Goal: Find specific page/section: Find specific page/section

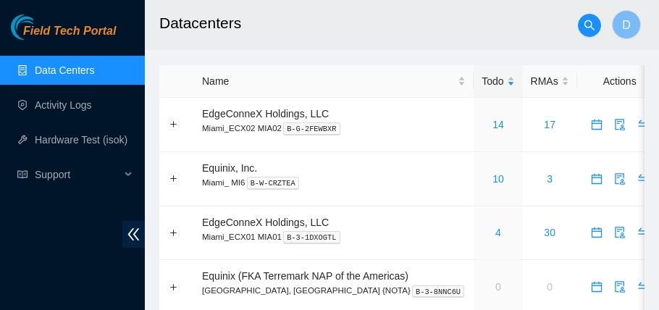
click at [94, 72] on link "Data Centers" at bounding box center [64, 70] width 59 height 12
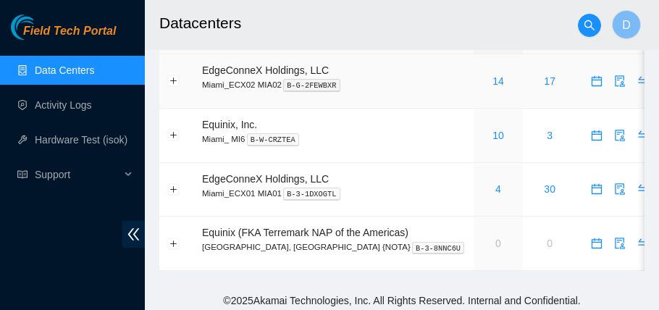
scroll to position [49, 0]
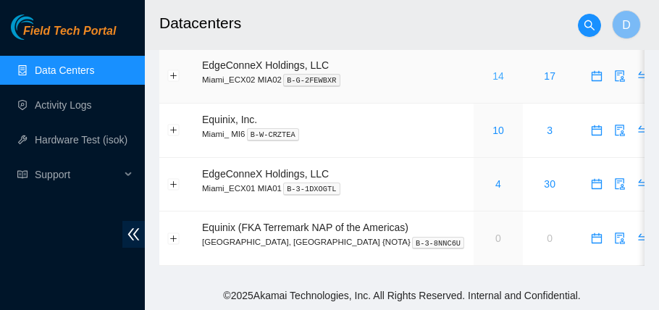
click at [492, 79] on link "14" at bounding box center [498, 76] width 12 height 12
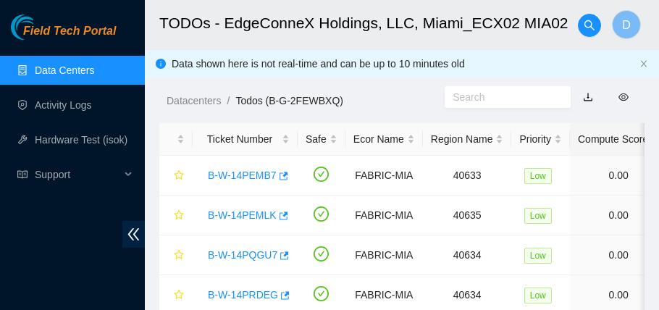
scroll to position [49, 0]
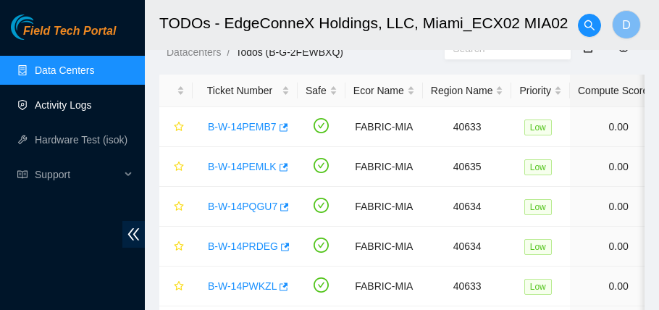
click at [71, 104] on link "Activity Logs" at bounding box center [63, 105] width 57 height 12
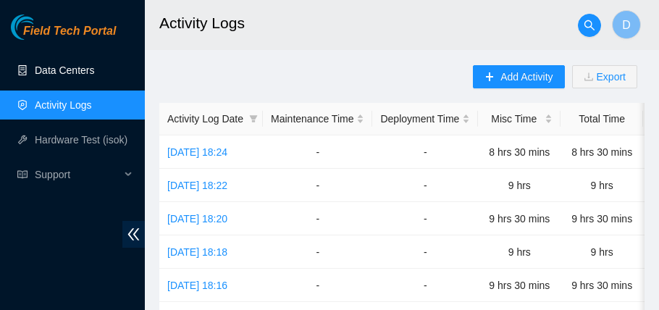
click at [59, 72] on link "Data Centers" at bounding box center [64, 70] width 59 height 12
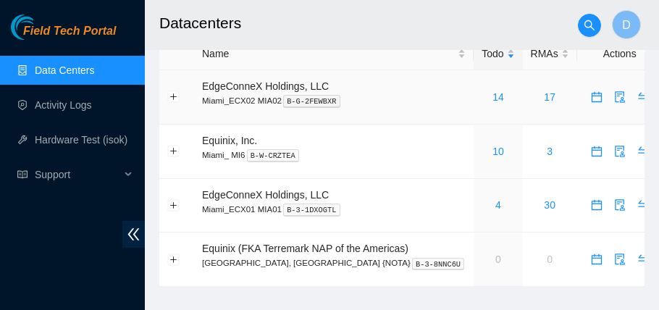
scroll to position [49, 0]
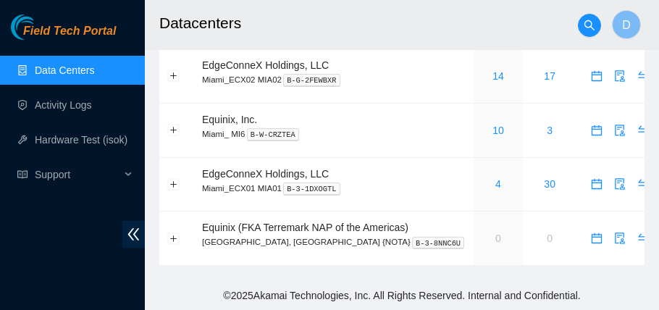
click at [76, 73] on link "Data Centers" at bounding box center [64, 70] width 59 height 12
click at [240, 75] on p "Miami_ECX02 MIA02 B-G-2FEWBXR" at bounding box center [334, 79] width 264 height 13
click at [260, 73] on p "Miami_ECX02 MIA02 B-G-2FEWBXR" at bounding box center [334, 79] width 264 height 13
click at [492, 77] on link "14" at bounding box center [498, 76] width 12 height 12
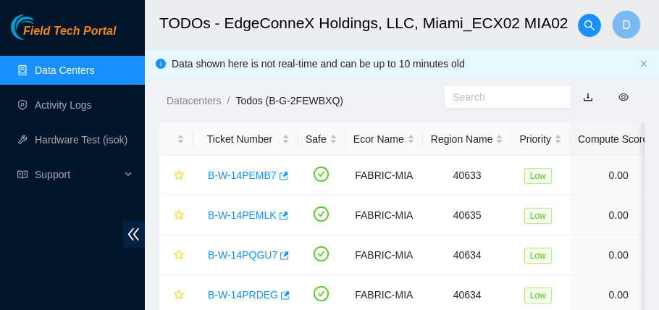
click at [477, 103] on input "text" at bounding box center [502, 97] width 98 height 16
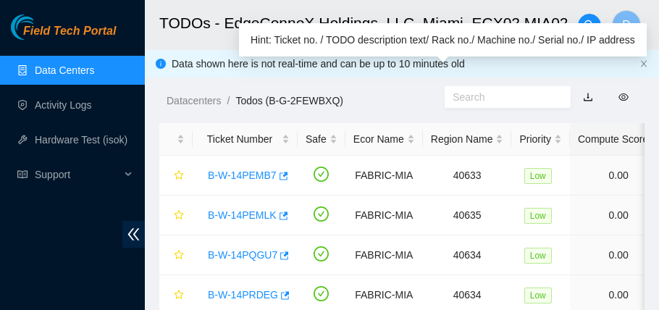
paste input "B-V-5UEAJKD"
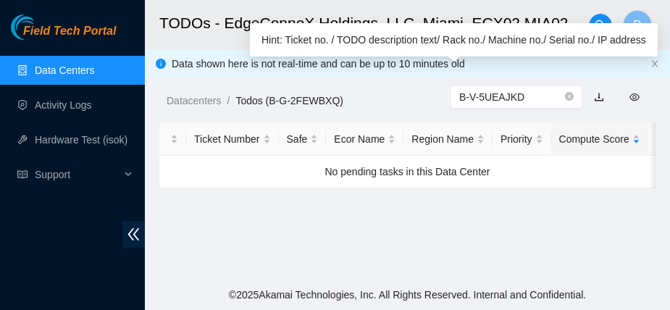
type input "B-V-5UEAJKD"
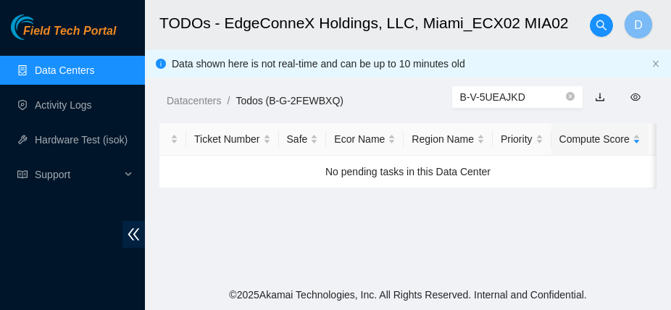
click at [50, 64] on link "Data Centers" at bounding box center [64, 70] width 59 height 12
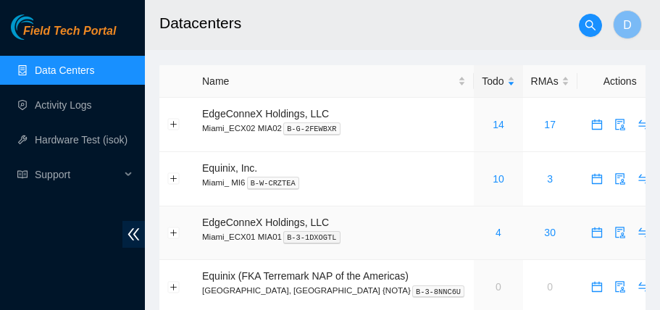
click at [249, 238] on p "Miami_ECX01 MIA01 B-3-1DXOGTL" at bounding box center [334, 236] width 264 height 13
click at [482, 230] on div "4" at bounding box center [498, 233] width 33 height 16
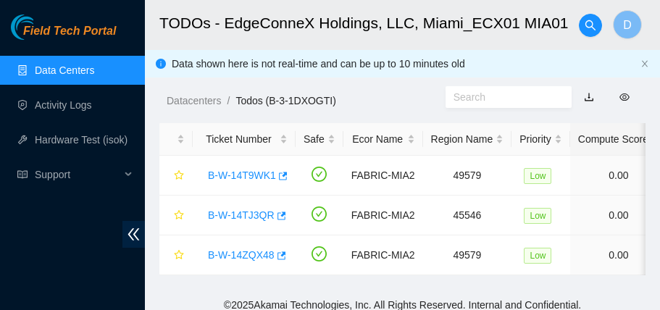
scroll to position [21, 0]
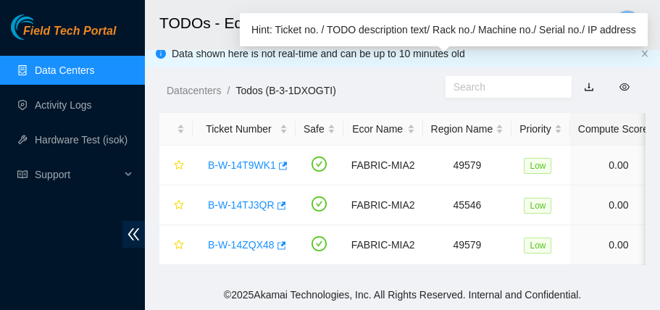
click at [472, 80] on input "text" at bounding box center [502, 87] width 98 height 16
paste input "B-V-5UEAJKD"
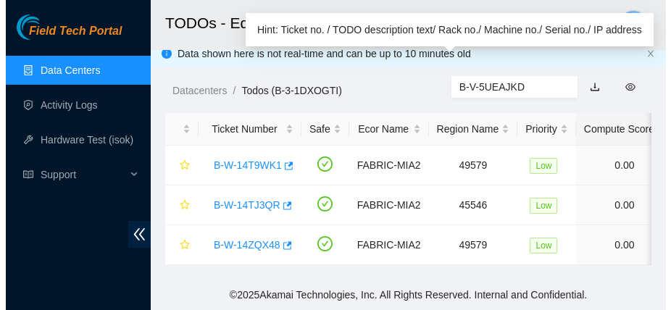
scroll to position [0, 0]
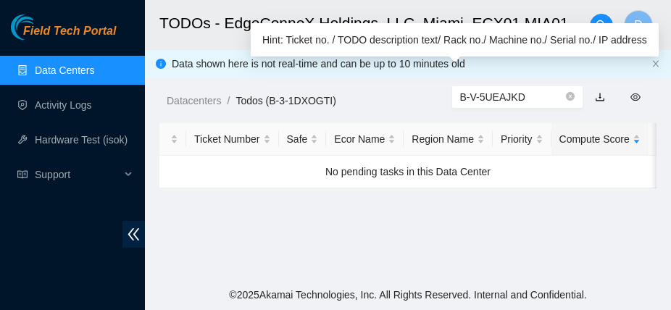
type input "B-V-5UEAJKD"
